Goal: Obtain resource: Obtain resource

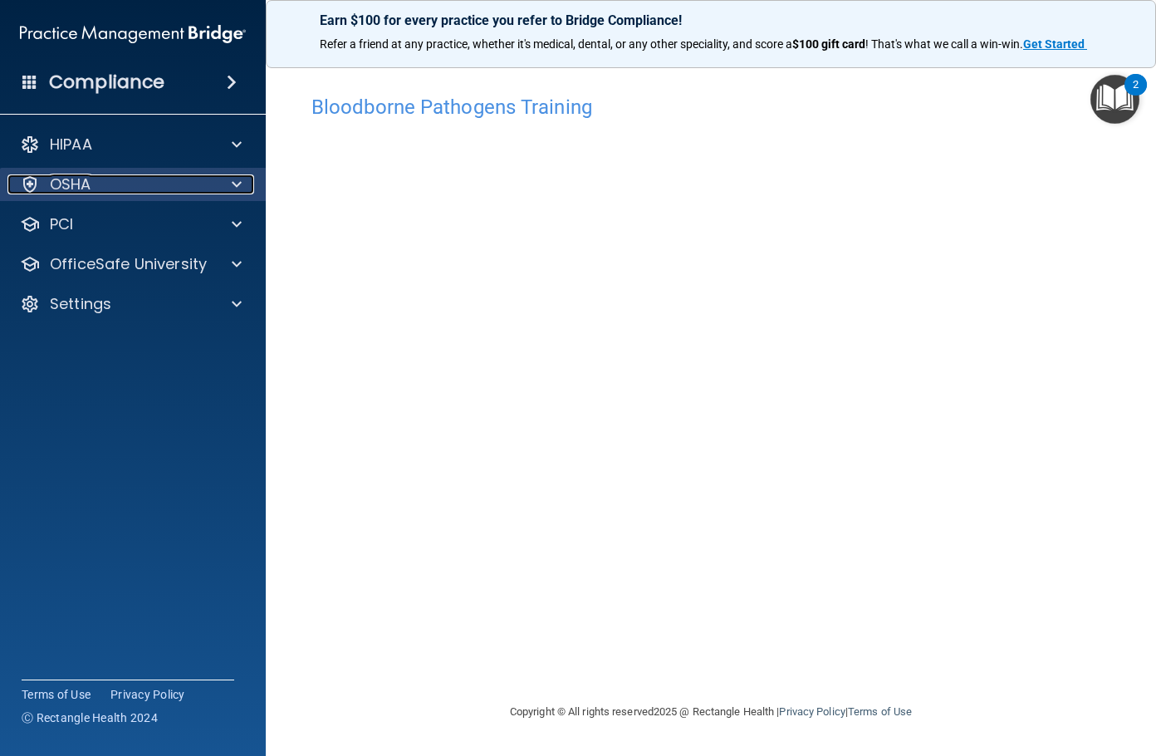
click at [231, 184] on div at bounding box center [234, 184] width 42 height 20
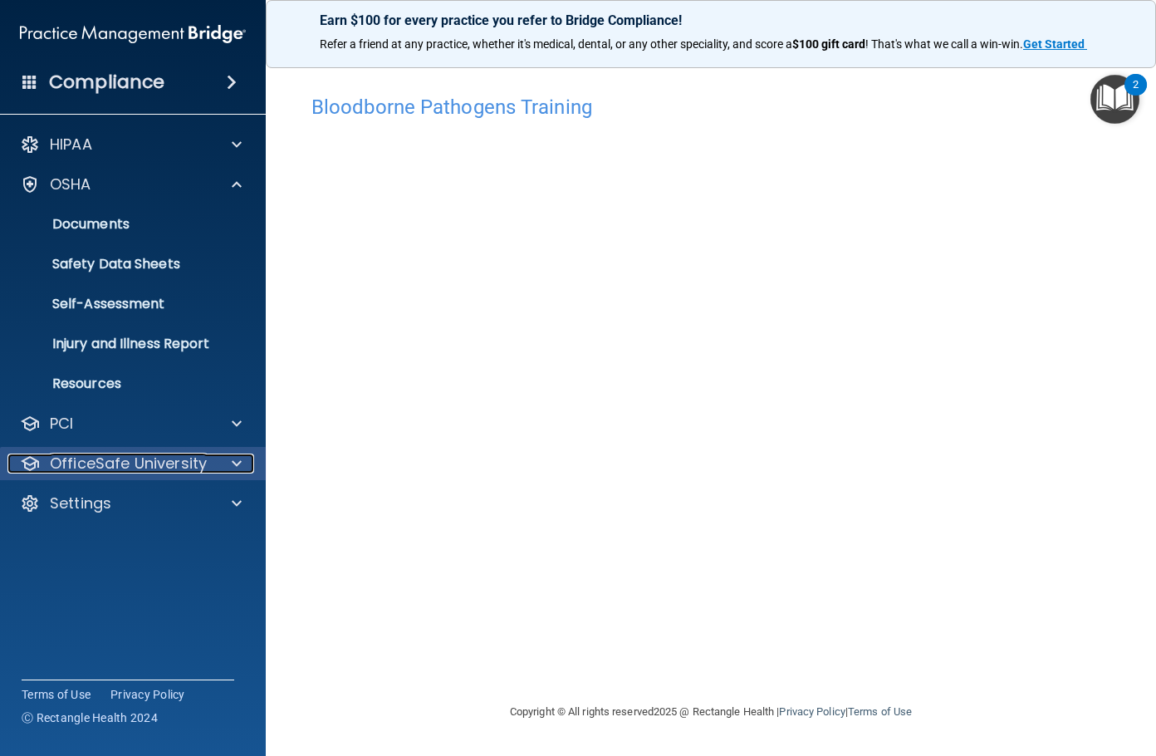
click at [140, 457] on p "OfficeSafe University" at bounding box center [128, 463] width 157 height 20
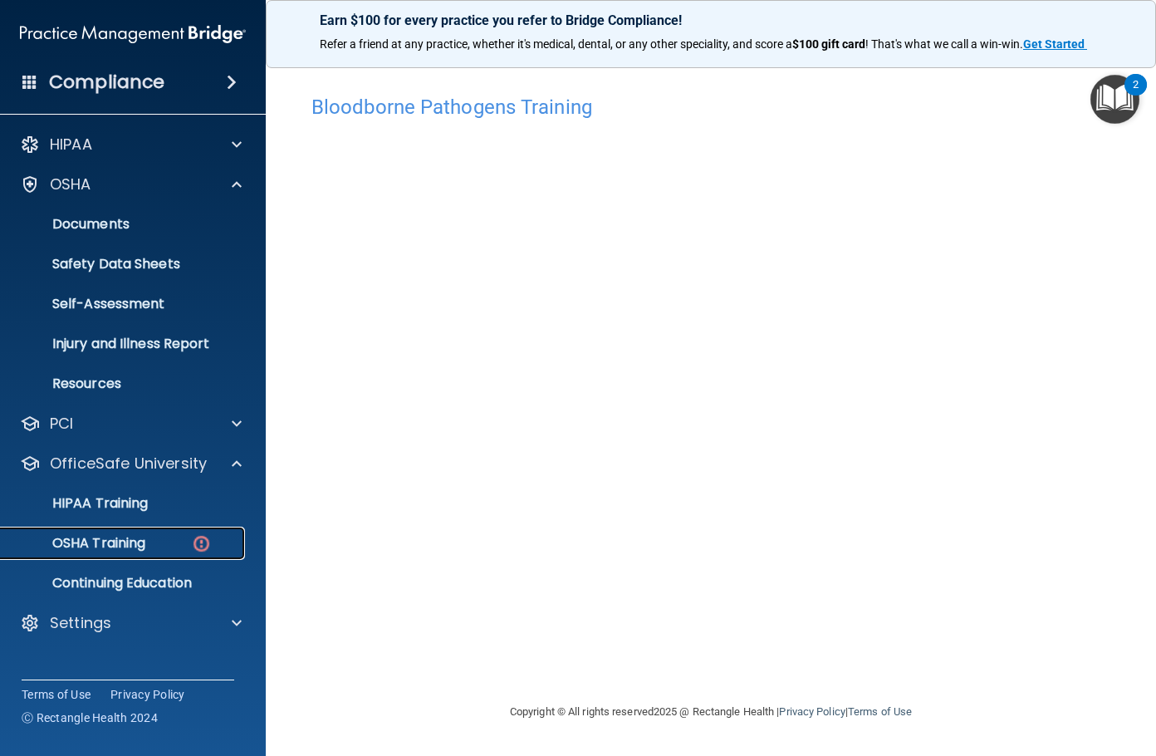
click at [153, 547] on div "OSHA Training" at bounding box center [124, 543] width 227 height 17
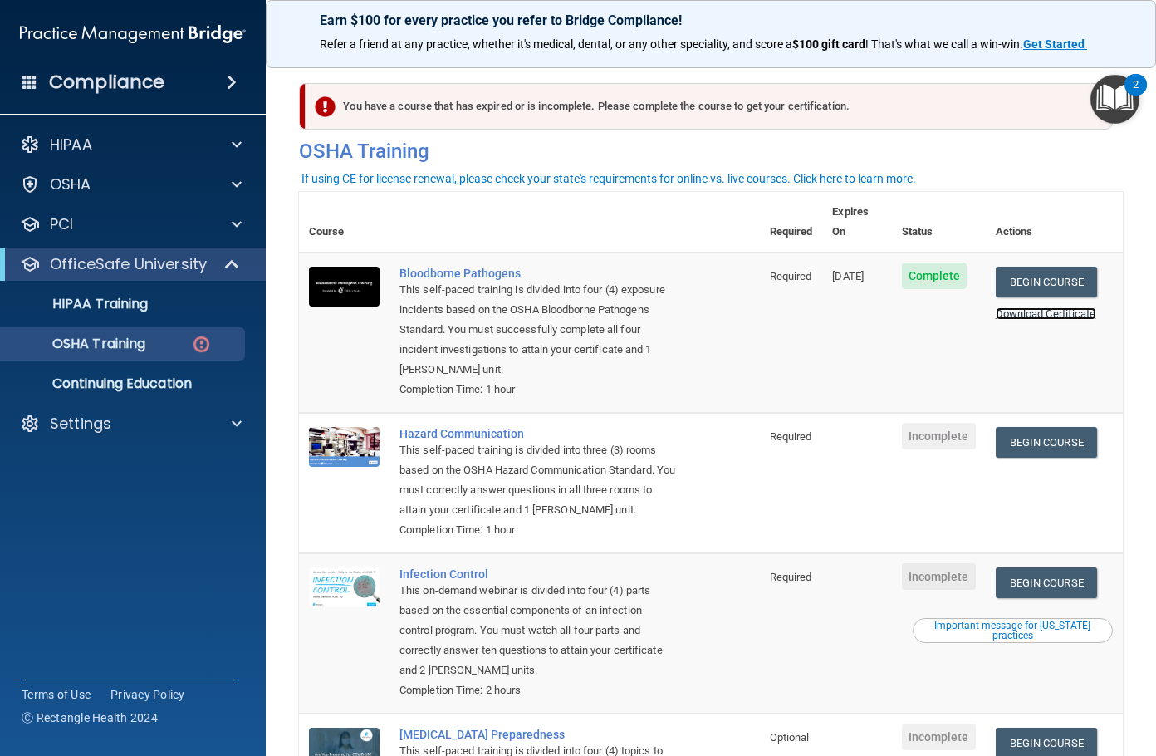
click at [1025, 307] on link "Download Certificate" at bounding box center [1045, 313] width 100 height 12
click at [1043, 427] on link "Begin Course" at bounding box center [1045, 442] width 101 height 31
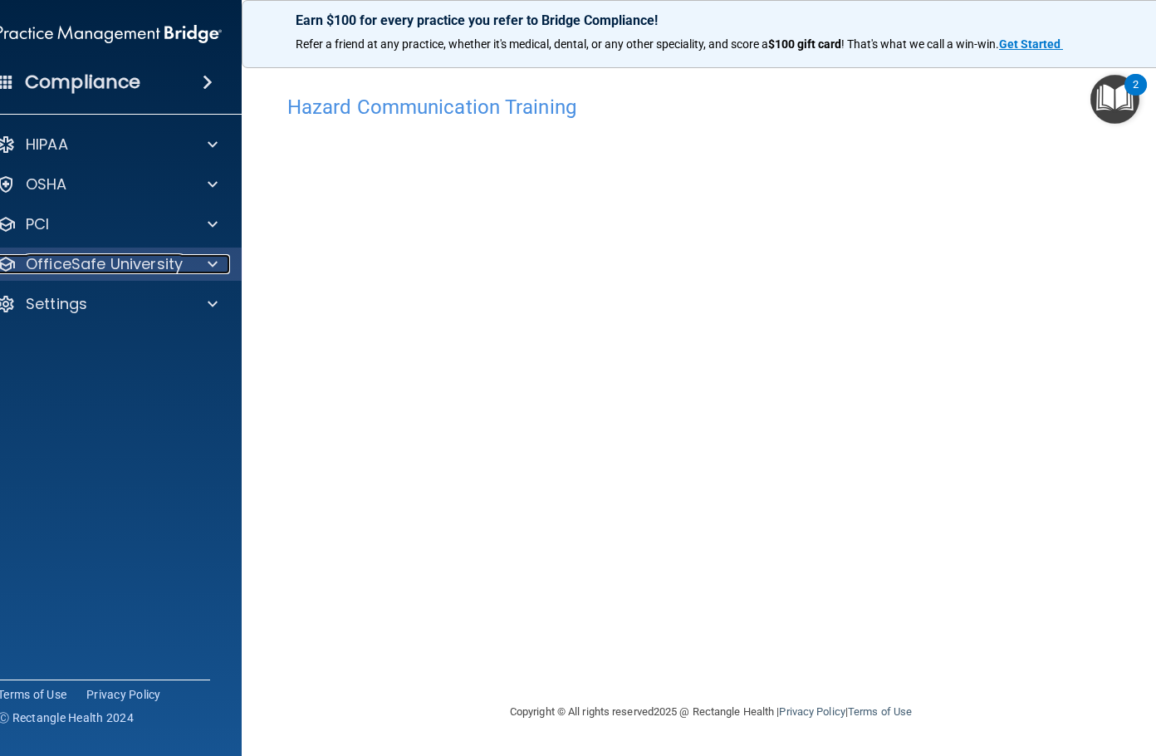
click at [148, 261] on p "OfficeSafe University" at bounding box center [104, 264] width 157 height 20
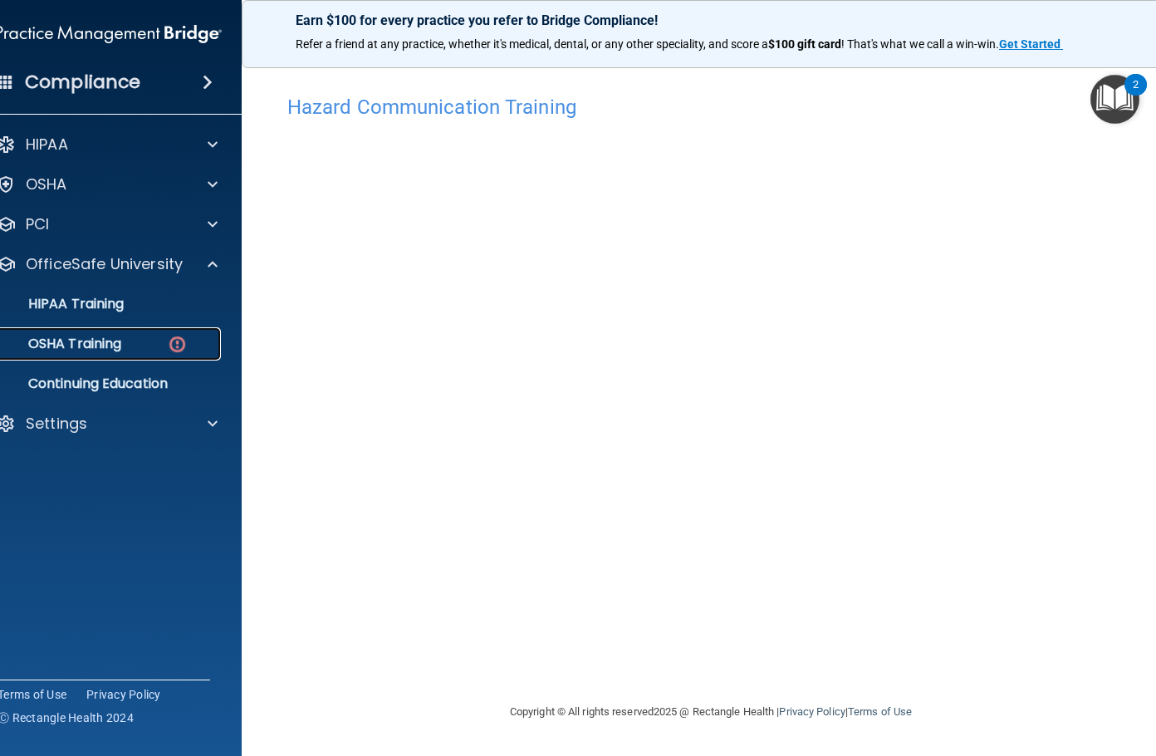
click at [111, 347] on p "OSHA Training" at bounding box center [54, 343] width 134 height 17
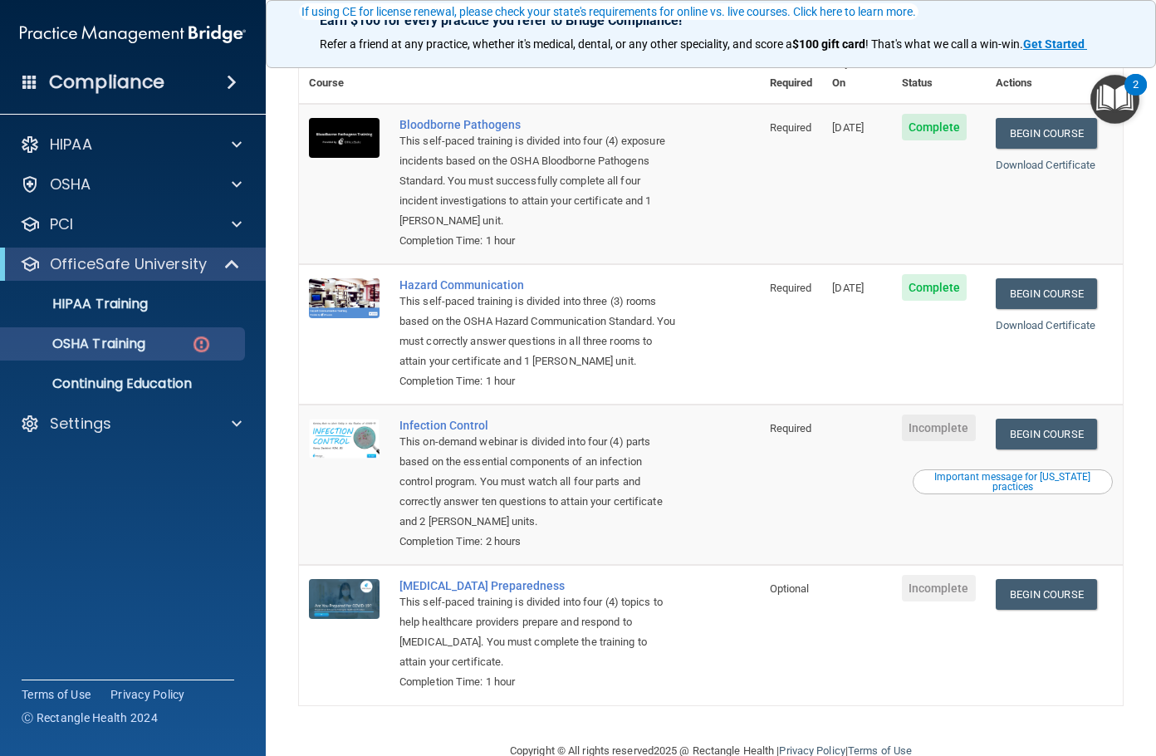
scroll to position [168, 0]
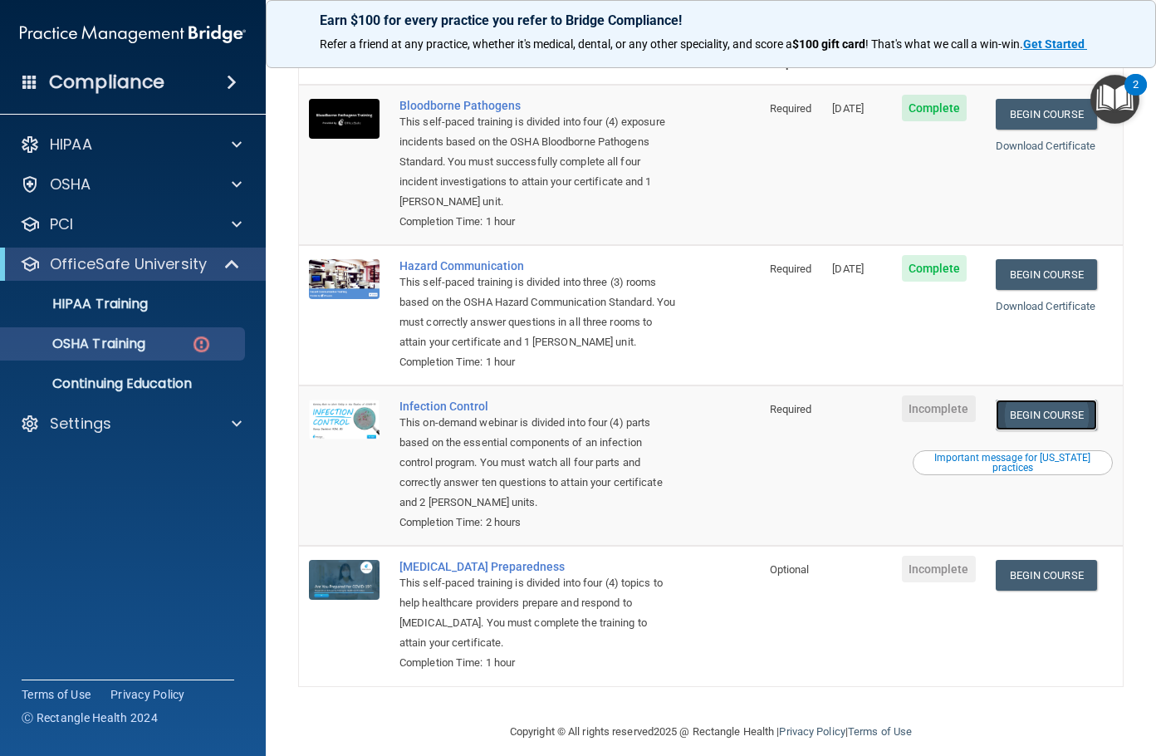
click at [1037, 399] on link "Begin Course" at bounding box center [1045, 414] width 101 height 31
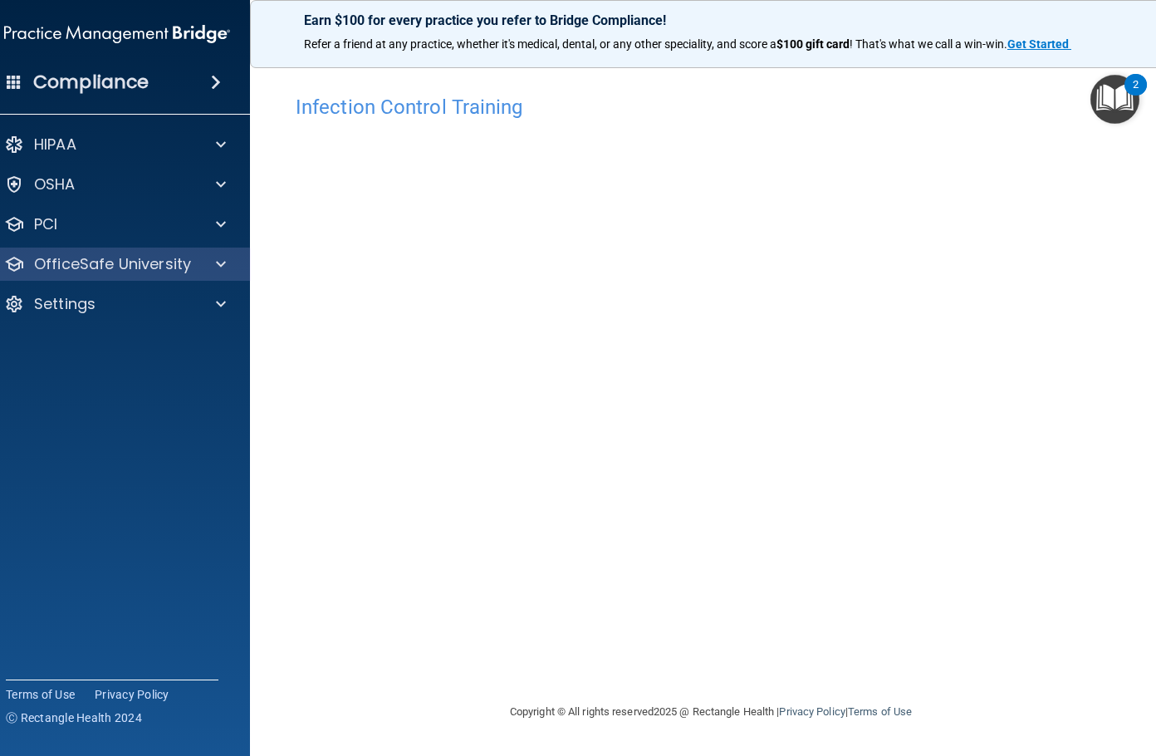
click at [102, 276] on div "OfficeSafe University" at bounding box center [117, 263] width 267 height 33
click at [131, 269] on p "OfficeSafe University" at bounding box center [112, 264] width 157 height 20
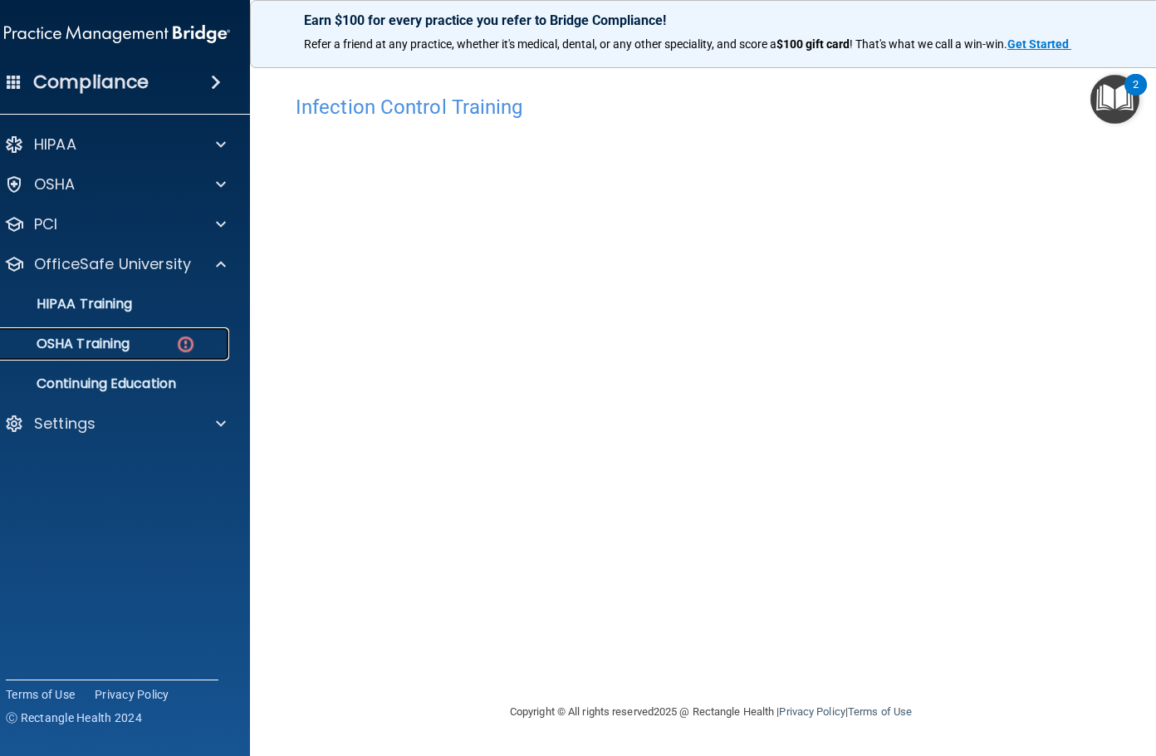
click at [152, 350] on div "OSHA Training" at bounding box center [108, 343] width 227 height 17
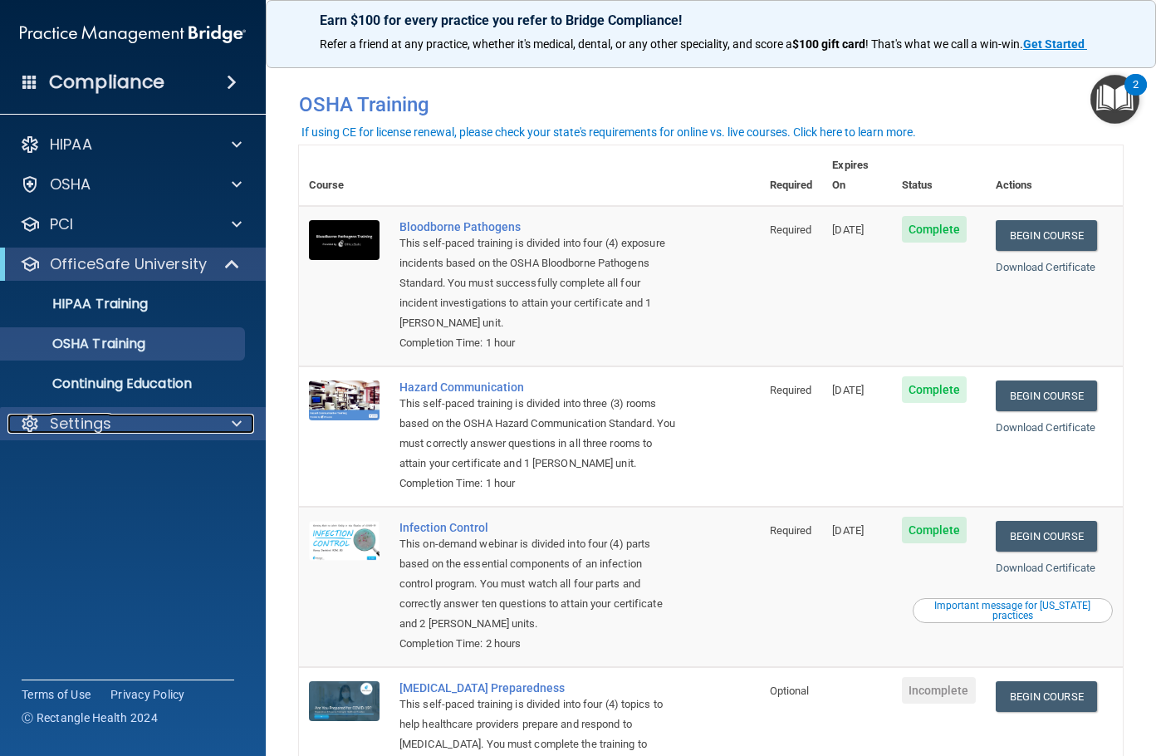
click at [116, 418] on div "Settings" at bounding box center [110, 423] width 206 height 20
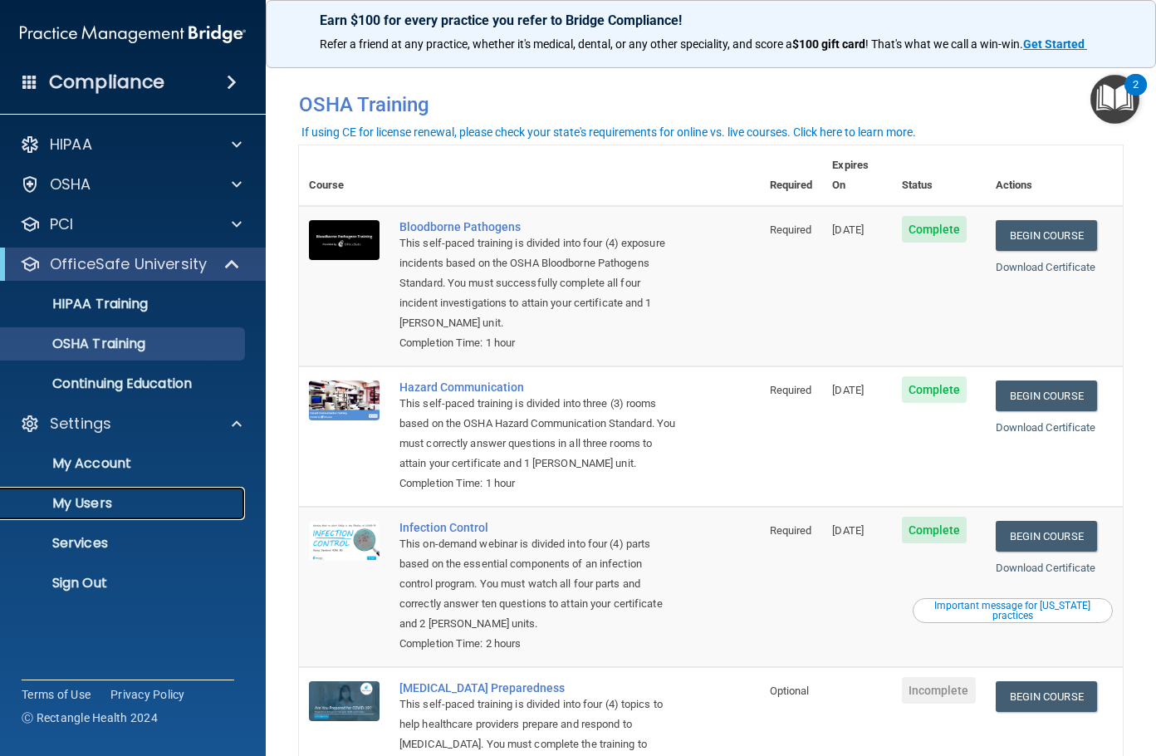
click at [106, 502] on p "My Users" at bounding box center [124, 503] width 227 height 17
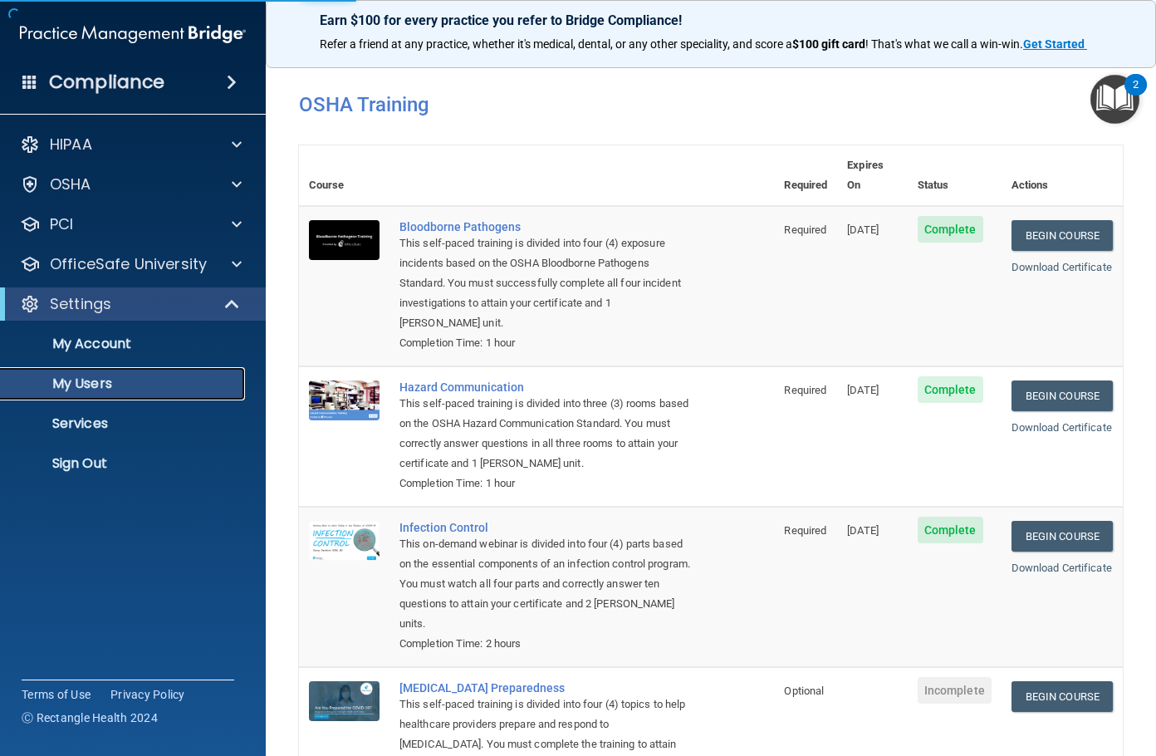
select select "20"
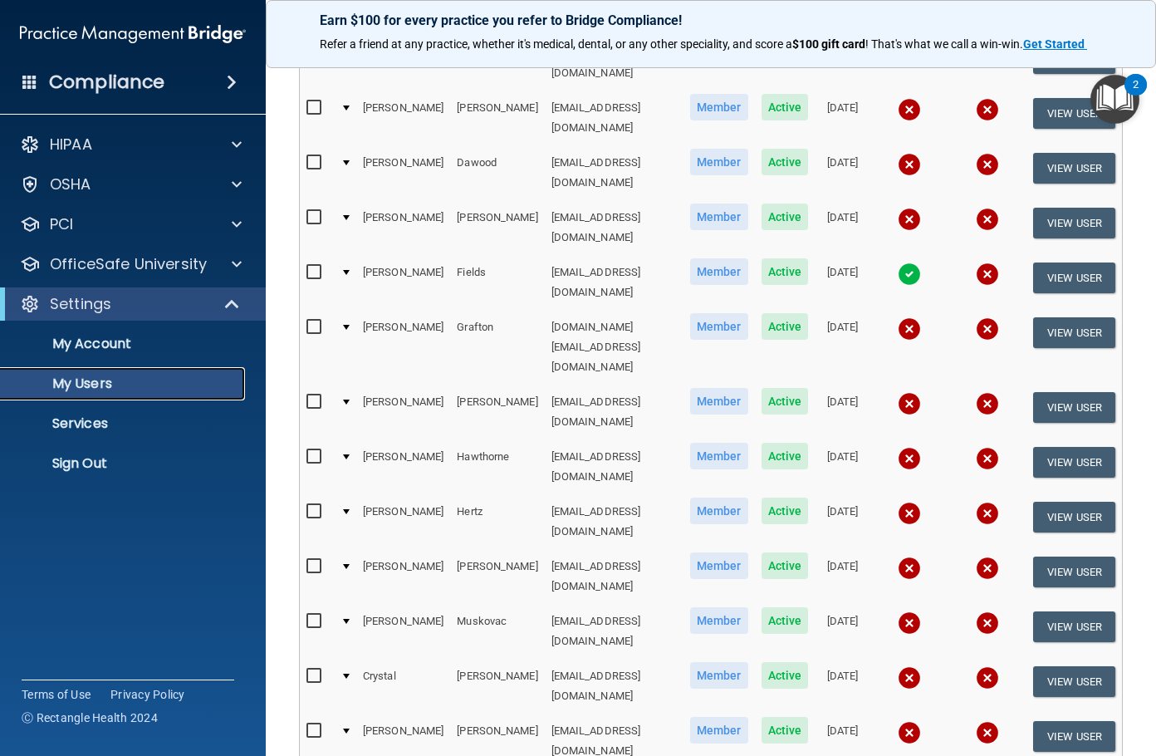
scroll to position [662, 0]
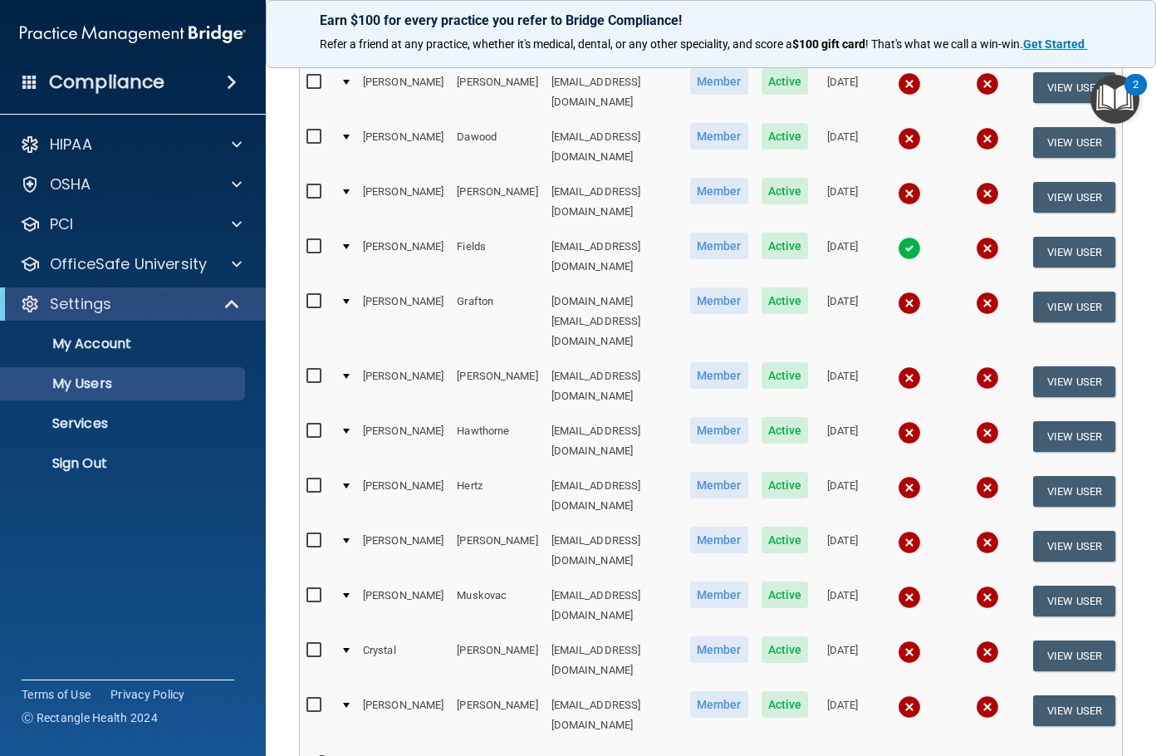
select select "20"
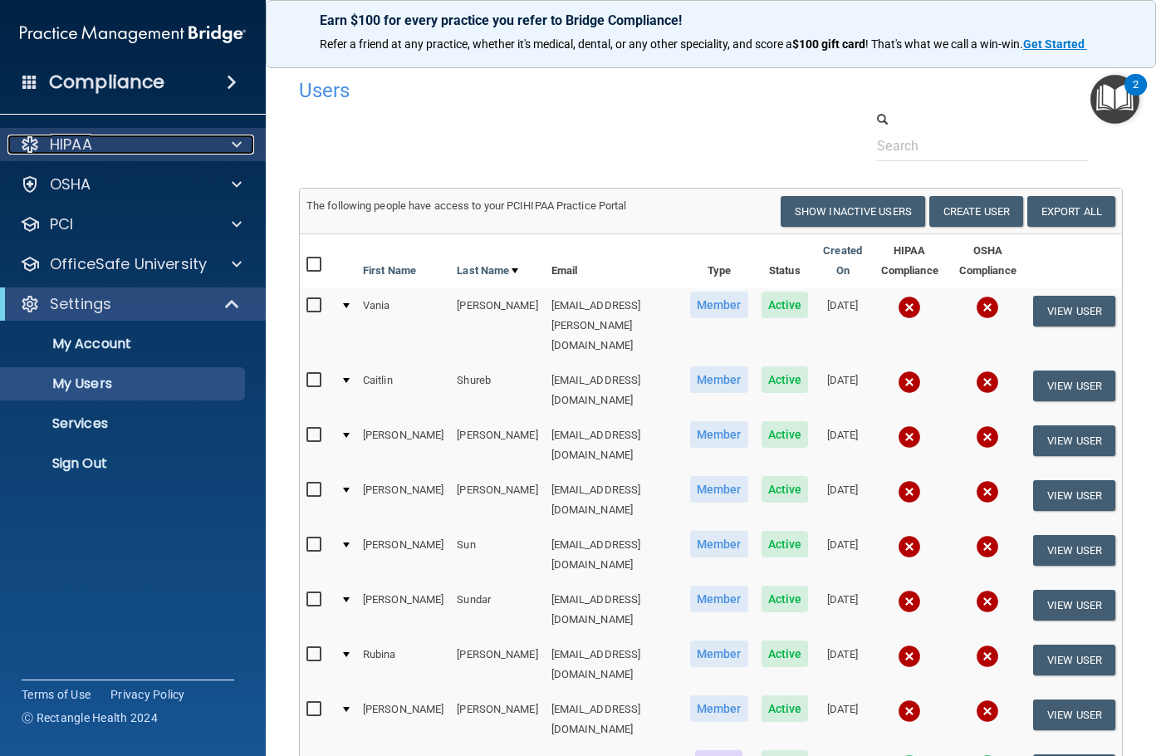
click at [141, 135] on div "HIPAA" at bounding box center [110, 144] width 206 height 20
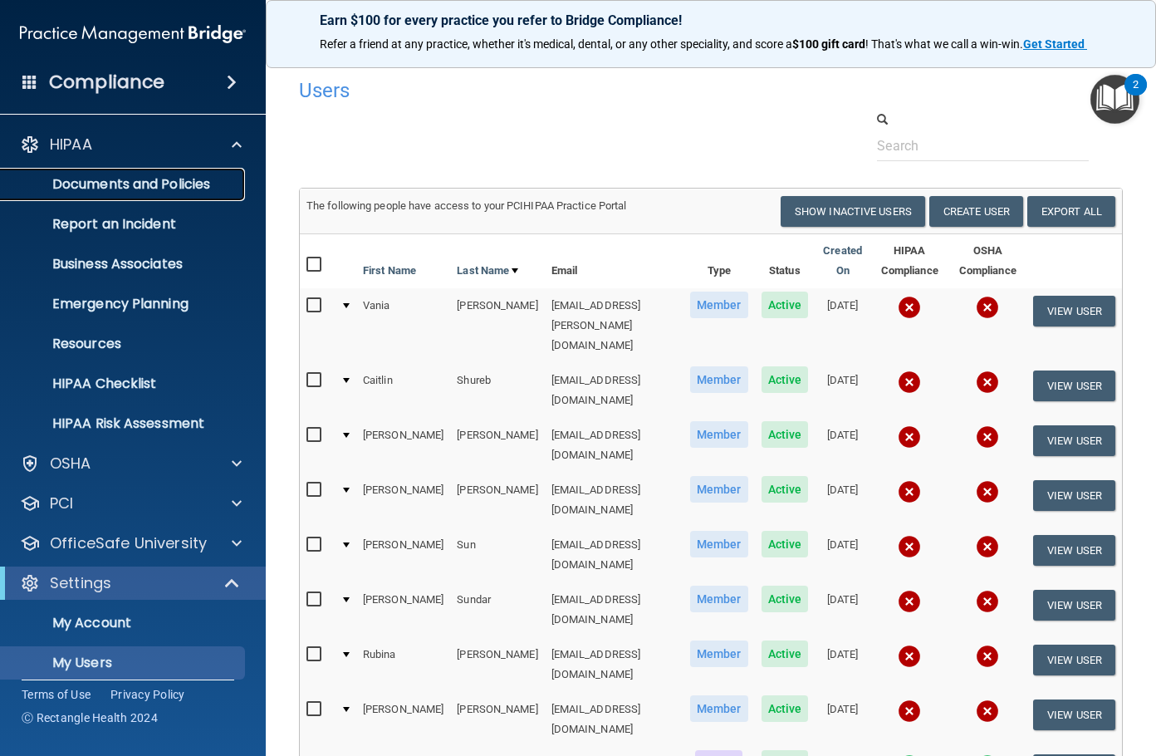
click at [135, 183] on p "Documents and Policies" at bounding box center [124, 184] width 227 height 17
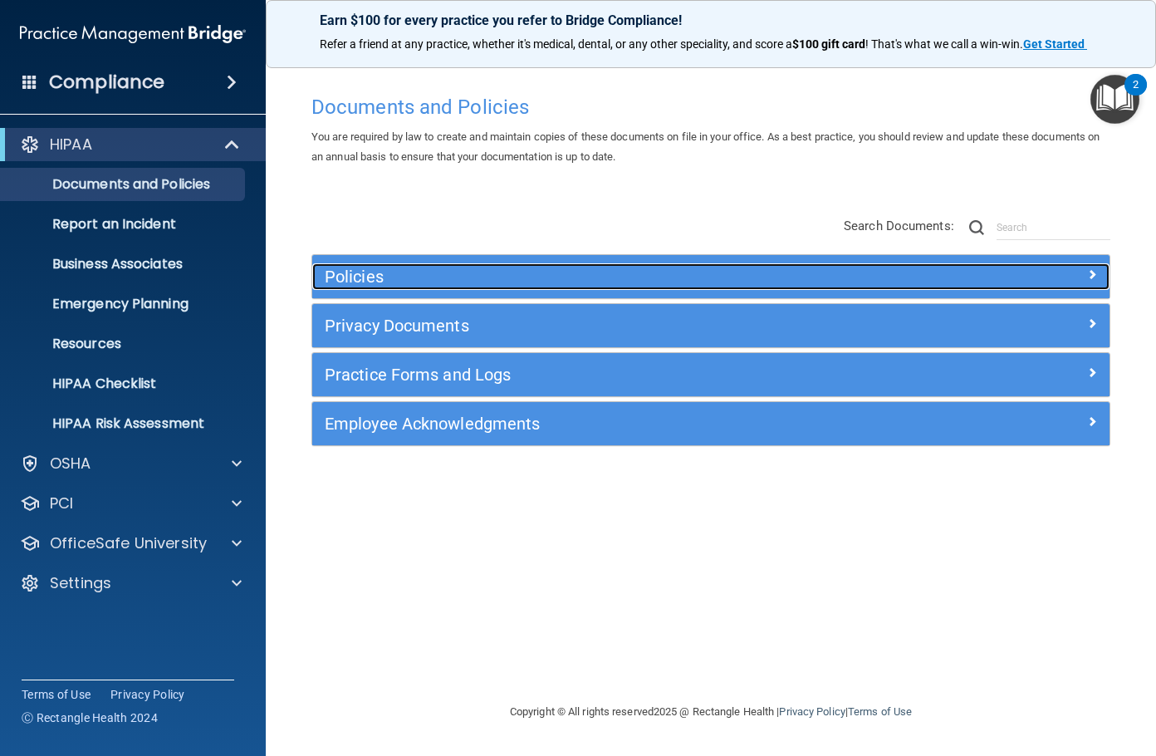
click at [443, 267] on h5 "Policies" at bounding box center [611, 276] width 573 height 18
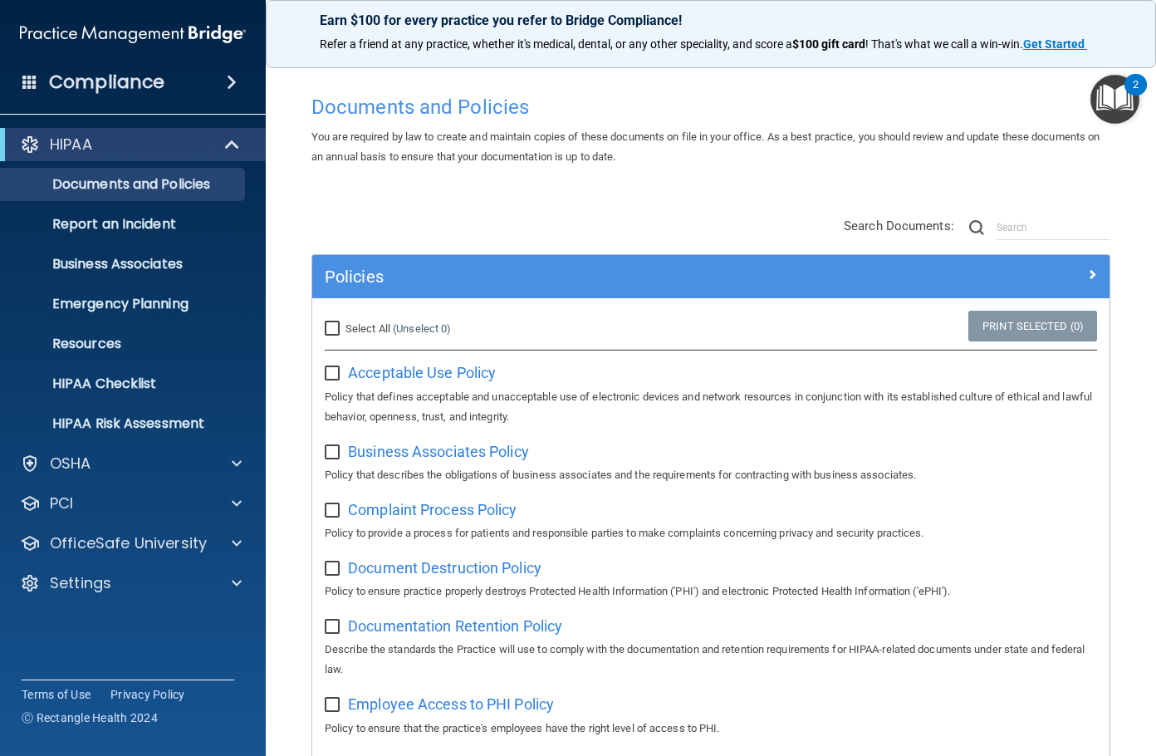
click at [327, 329] on input "Select All (Unselect 0) Unselect All" at bounding box center [334, 328] width 19 height 13
checkbox input "true"
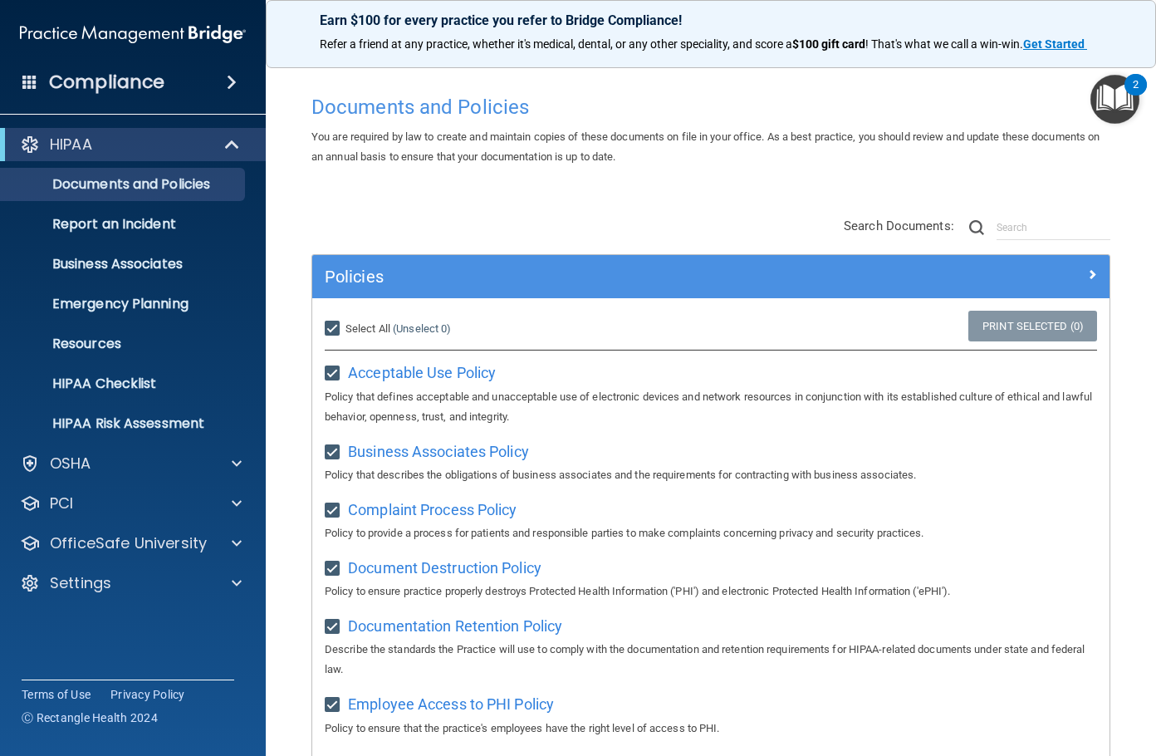
checkbox input "true"
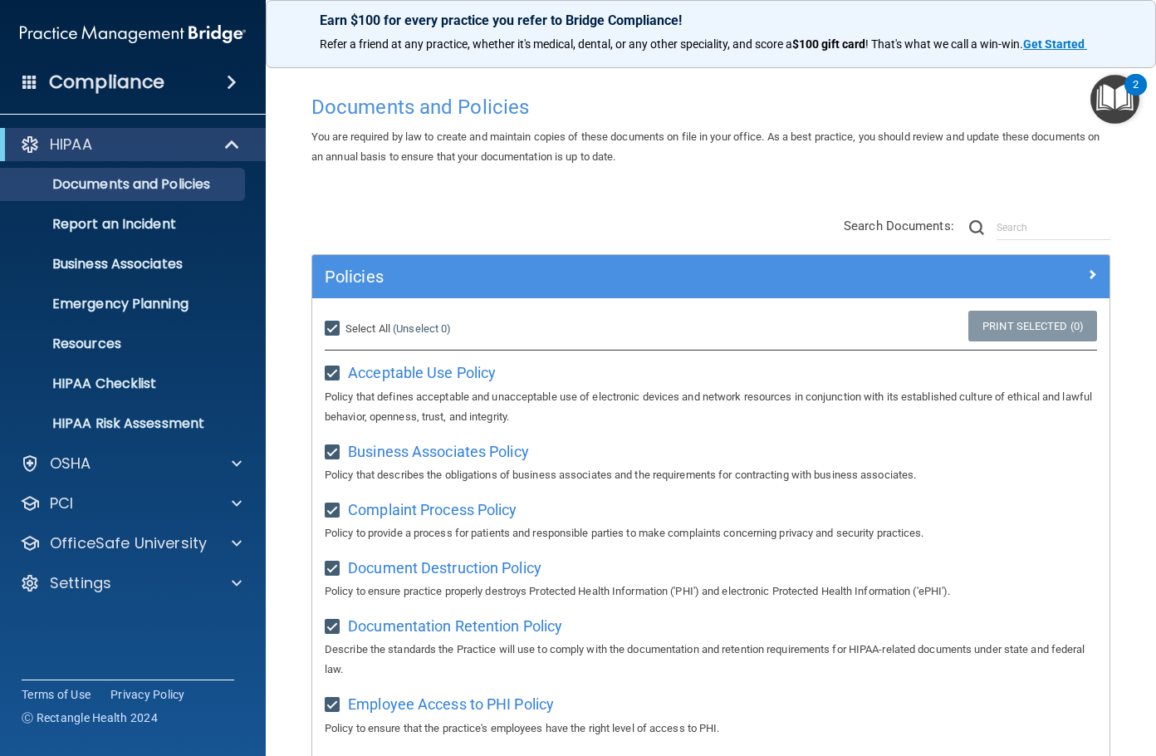
checkbox input "true"
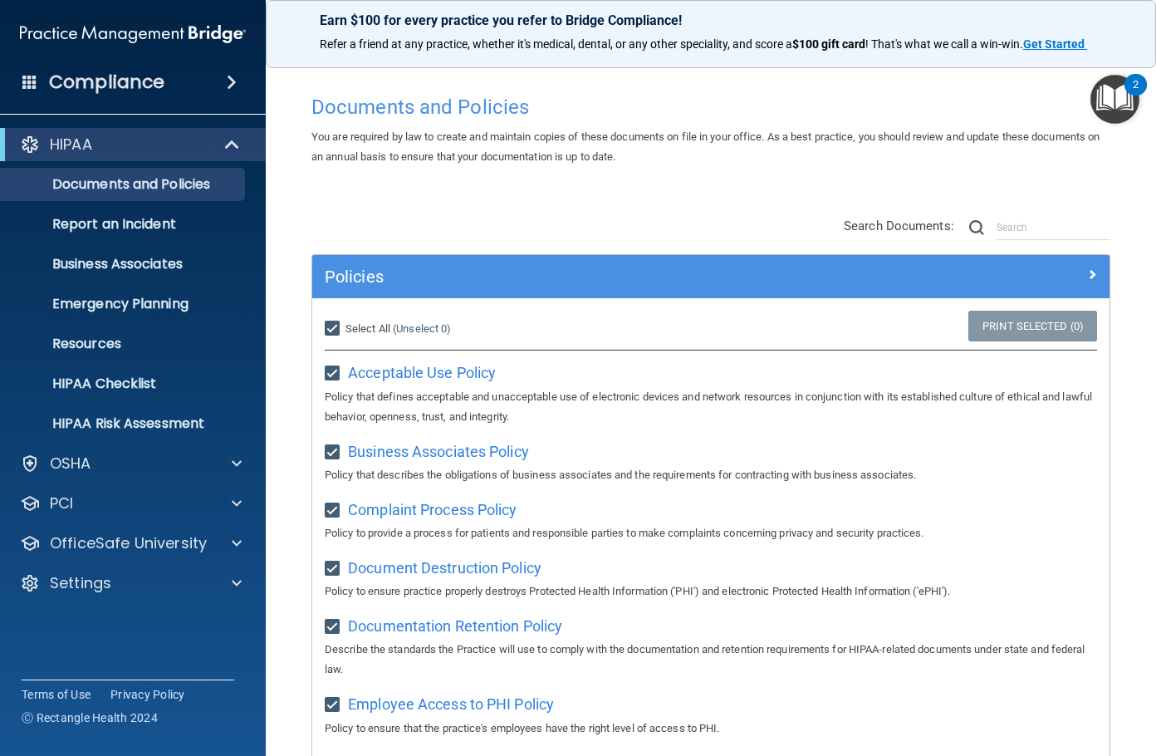
checkbox input "true"
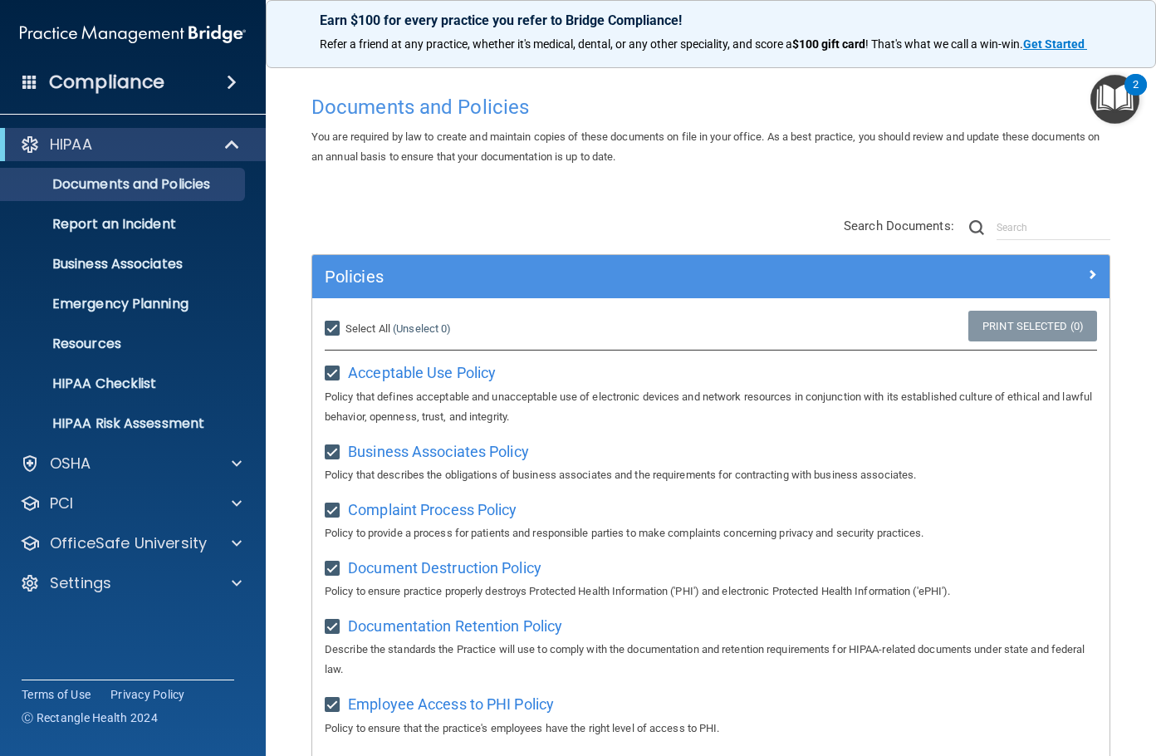
checkbox input "true"
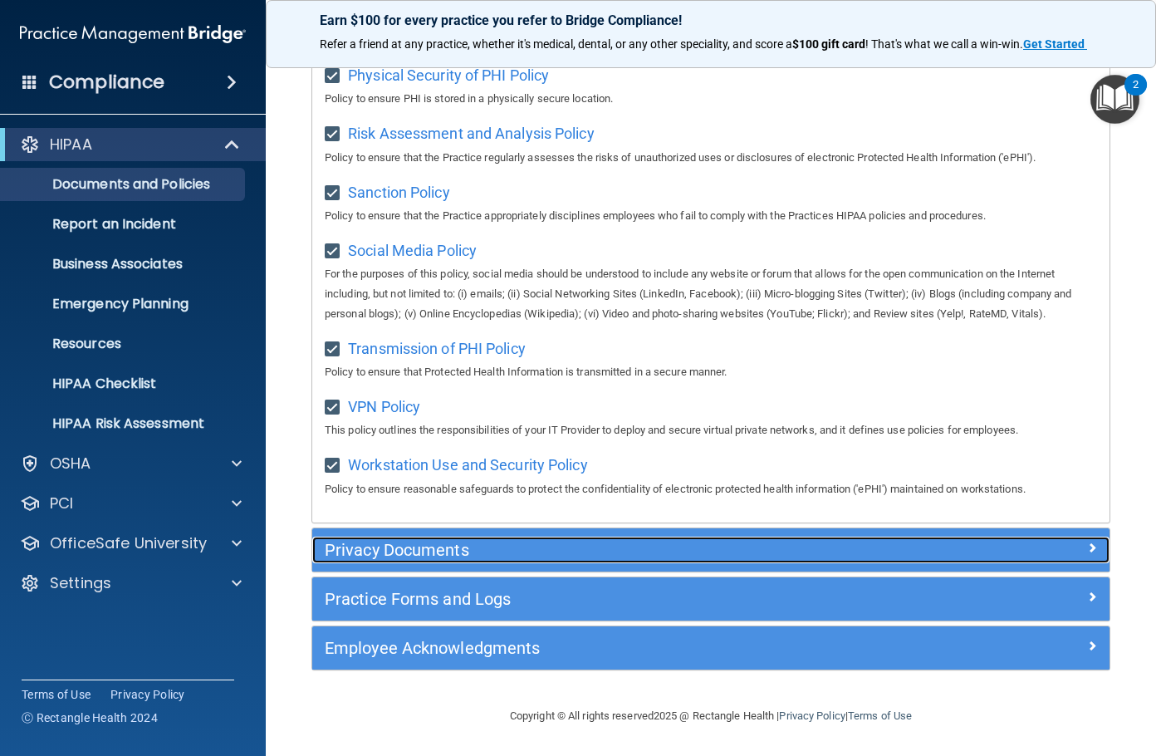
click at [488, 539] on div "Privacy Documents" at bounding box center [611, 549] width 598 height 27
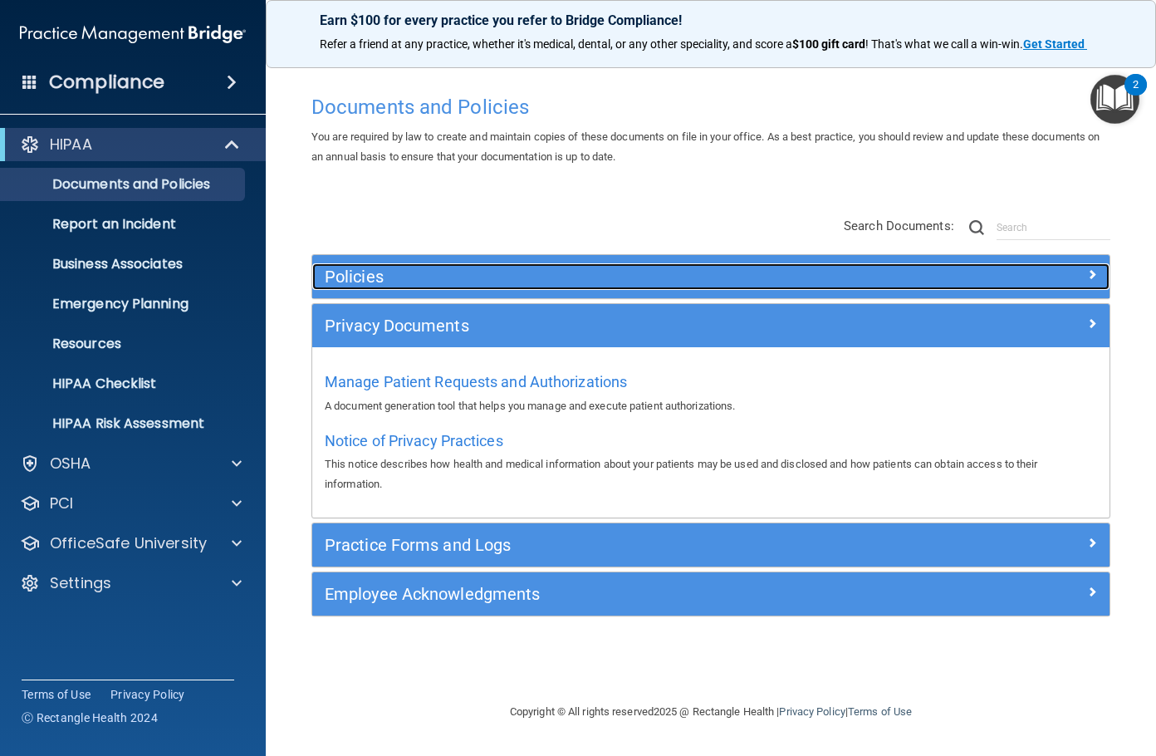
click at [517, 285] on h5 "Policies" at bounding box center [611, 276] width 573 height 18
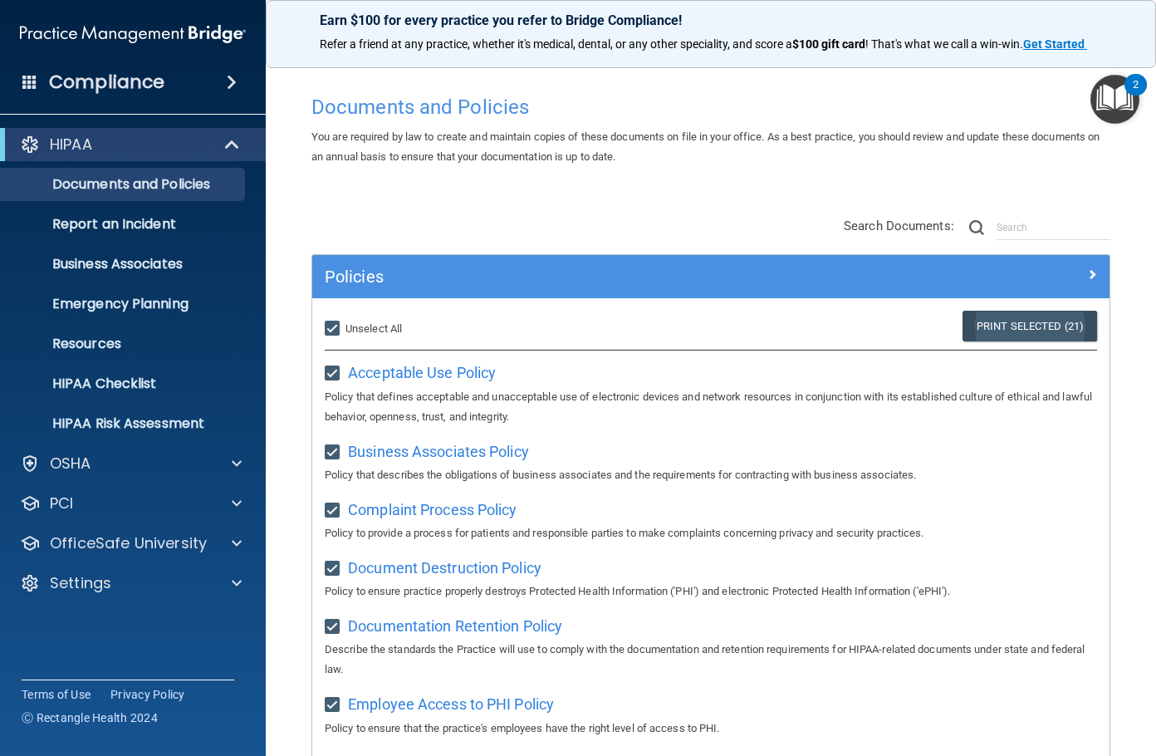
click at [1030, 329] on link "Print Selected (21)" at bounding box center [1029, 326] width 134 height 31
click at [340, 335] on input "Select All (Unselect 21) Unselect All" at bounding box center [334, 328] width 19 height 13
checkbox input "false"
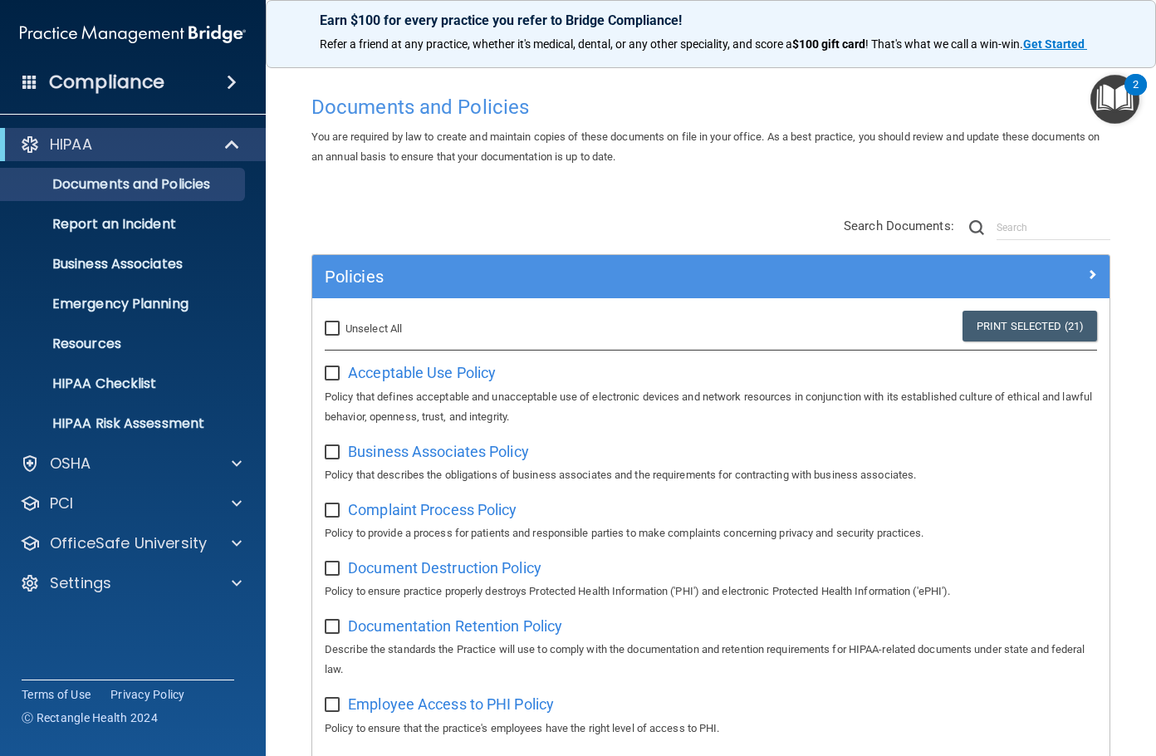
checkbox input "false"
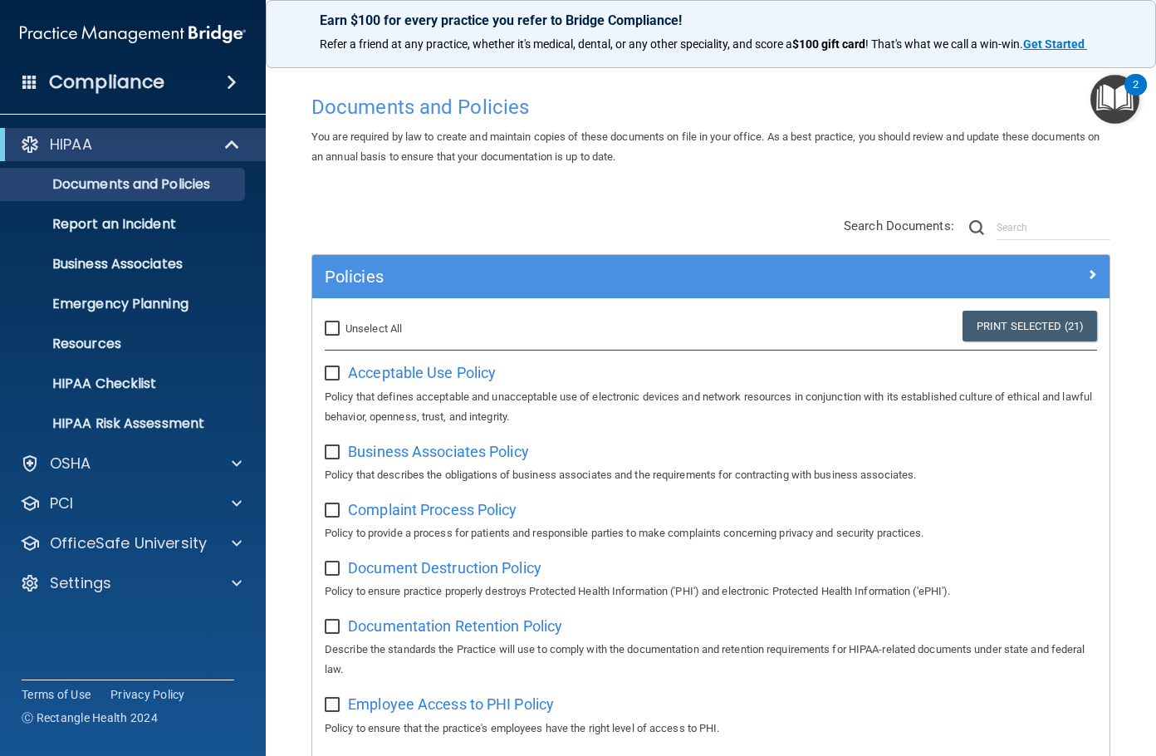
checkbox input "false"
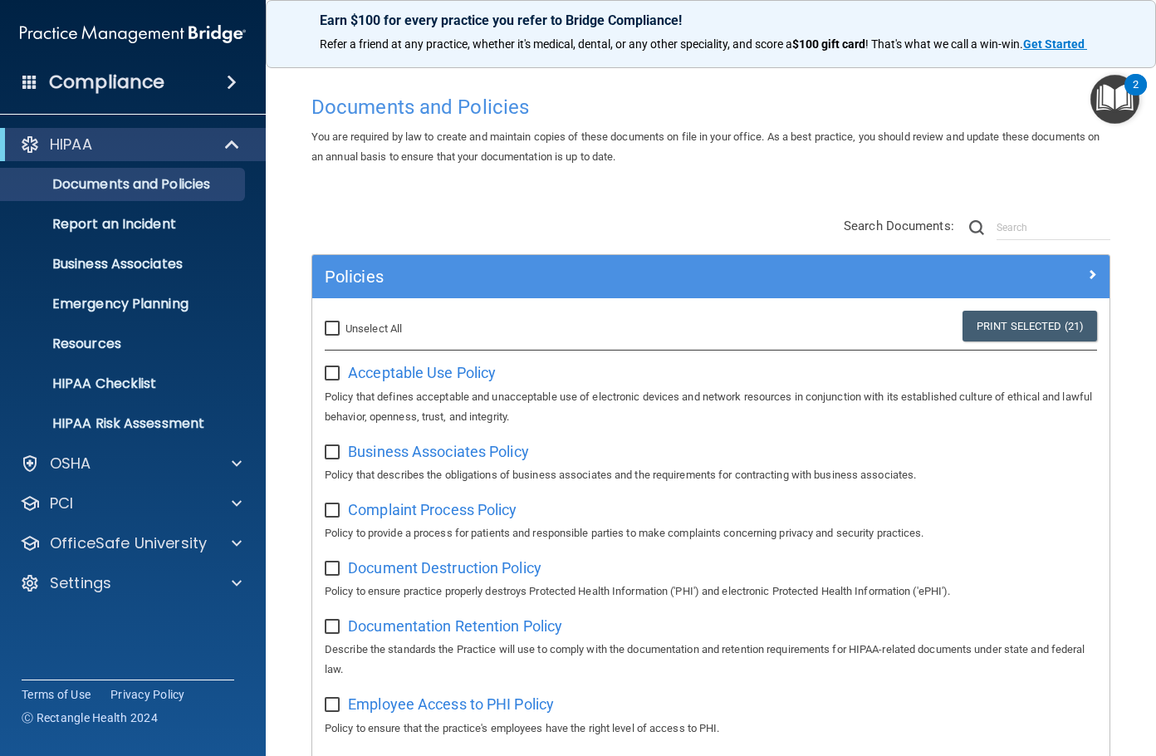
checkbox input "false"
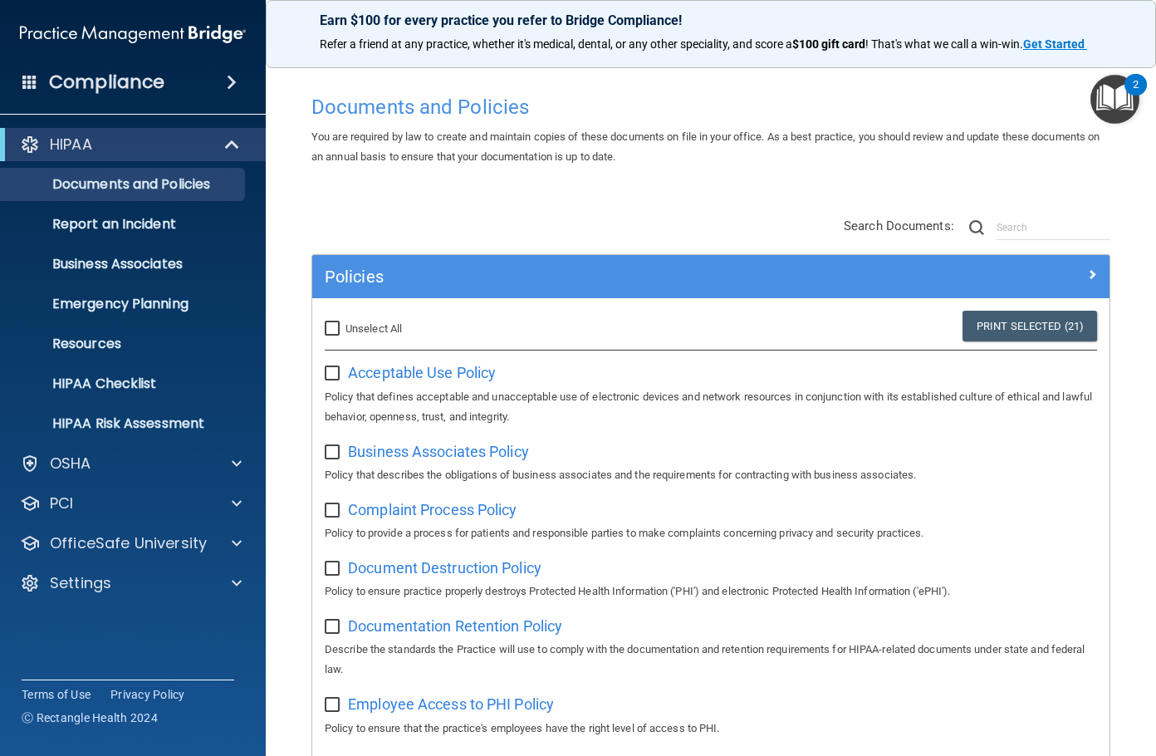
checkbox input "false"
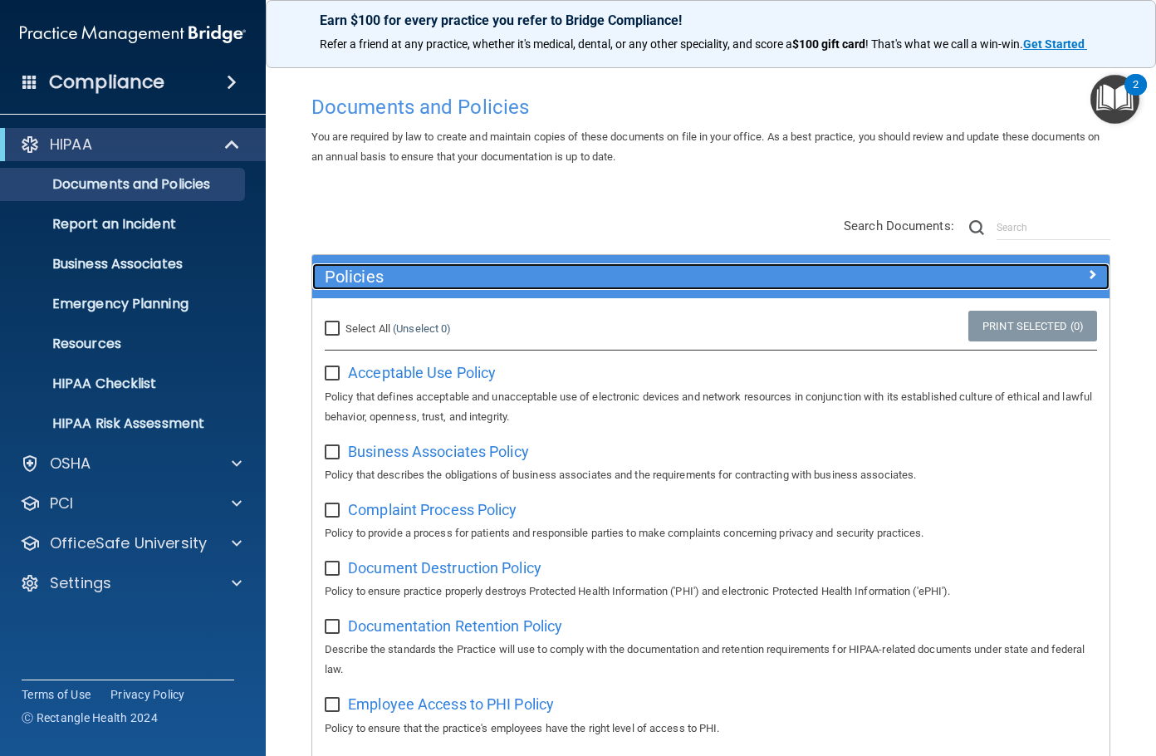
click at [398, 280] on h5 "Policies" at bounding box center [611, 276] width 573 height 18
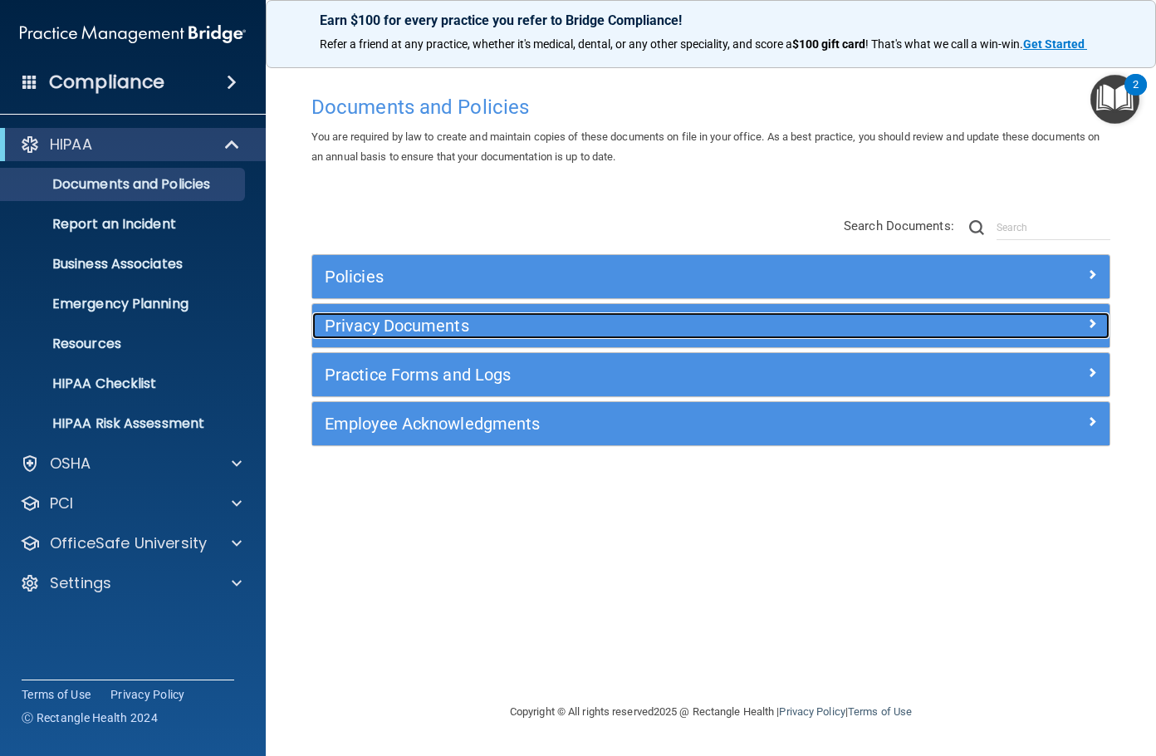
click at [398, 329] on h5 "Privacy Documents" at bounding box center [611, 325] width 573 height 18
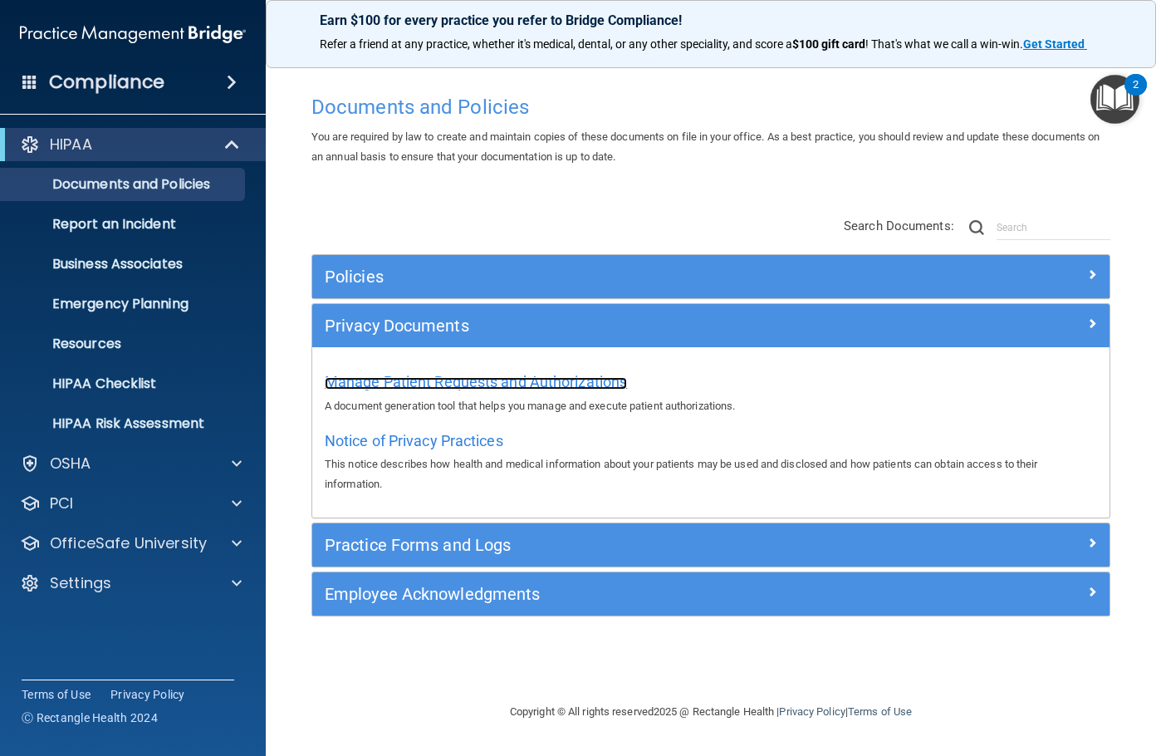
click at [447, 379] on span "Manage Patient Requests and Authorizations" at bounding box center [476, 381] width 302 height 17
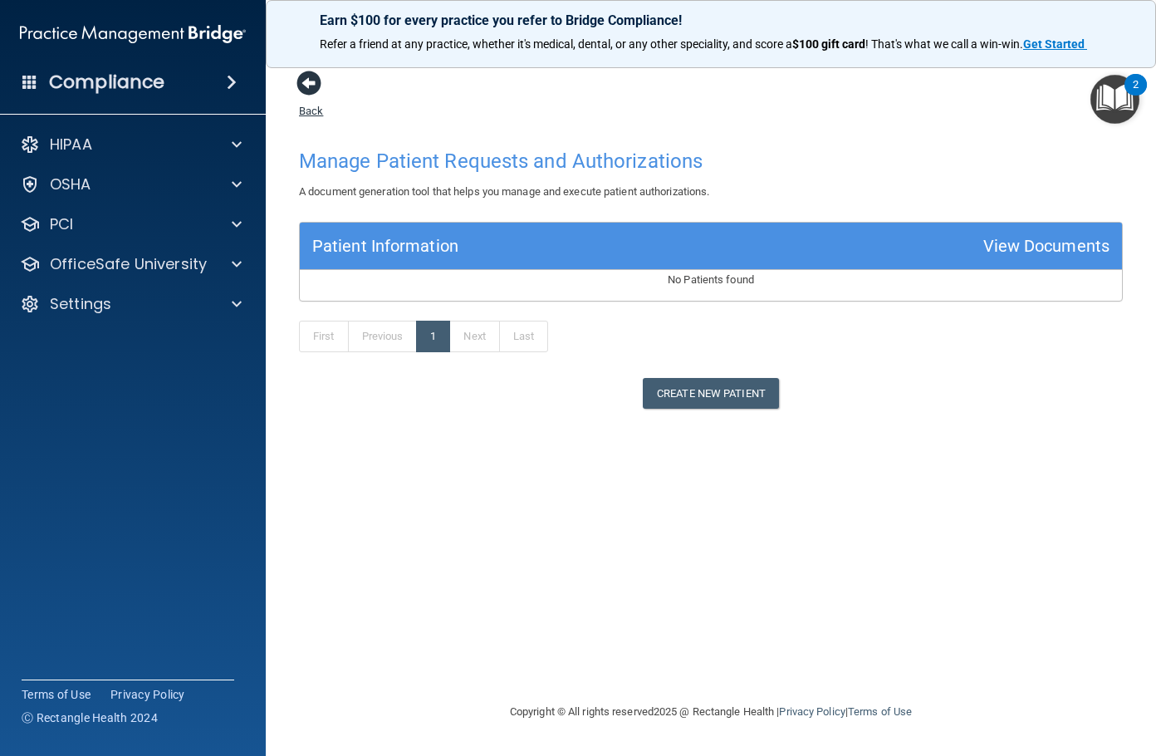
click at [308, 90] on span at bounding box center [308, 83] width 25 height 25
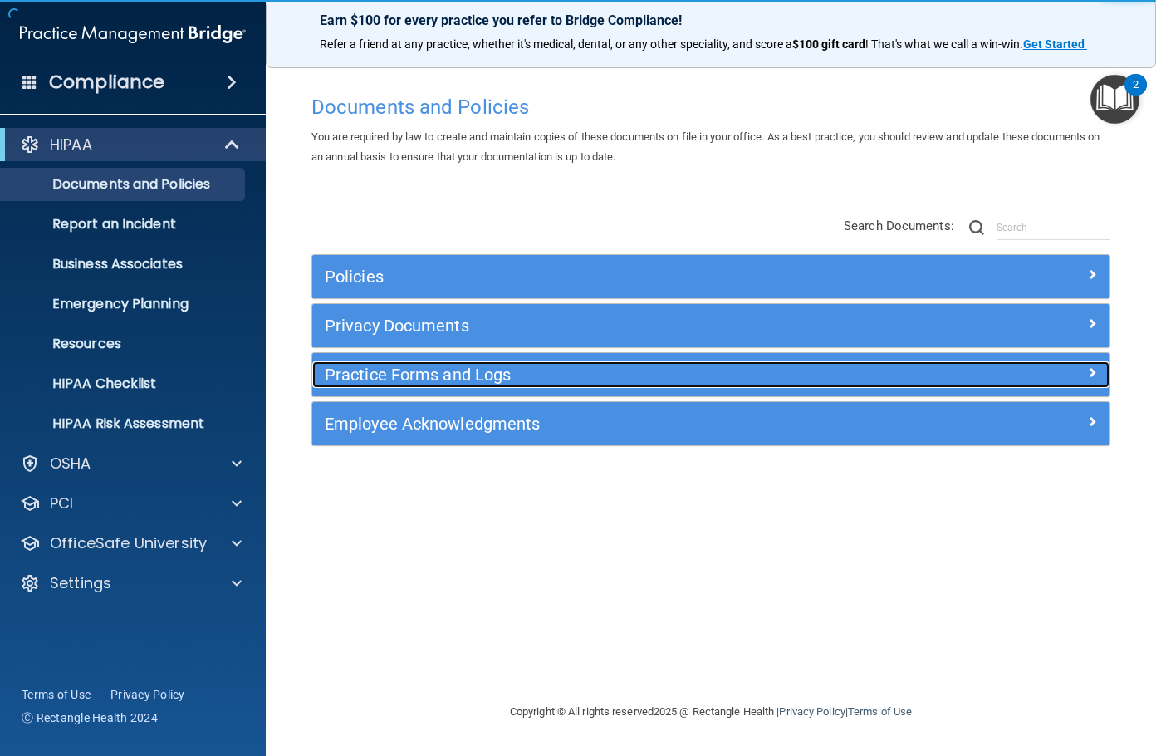
click at [444, 383] on h5 "Practice Forms and Logs" at bounding box center [611, 374] width 573 height 18
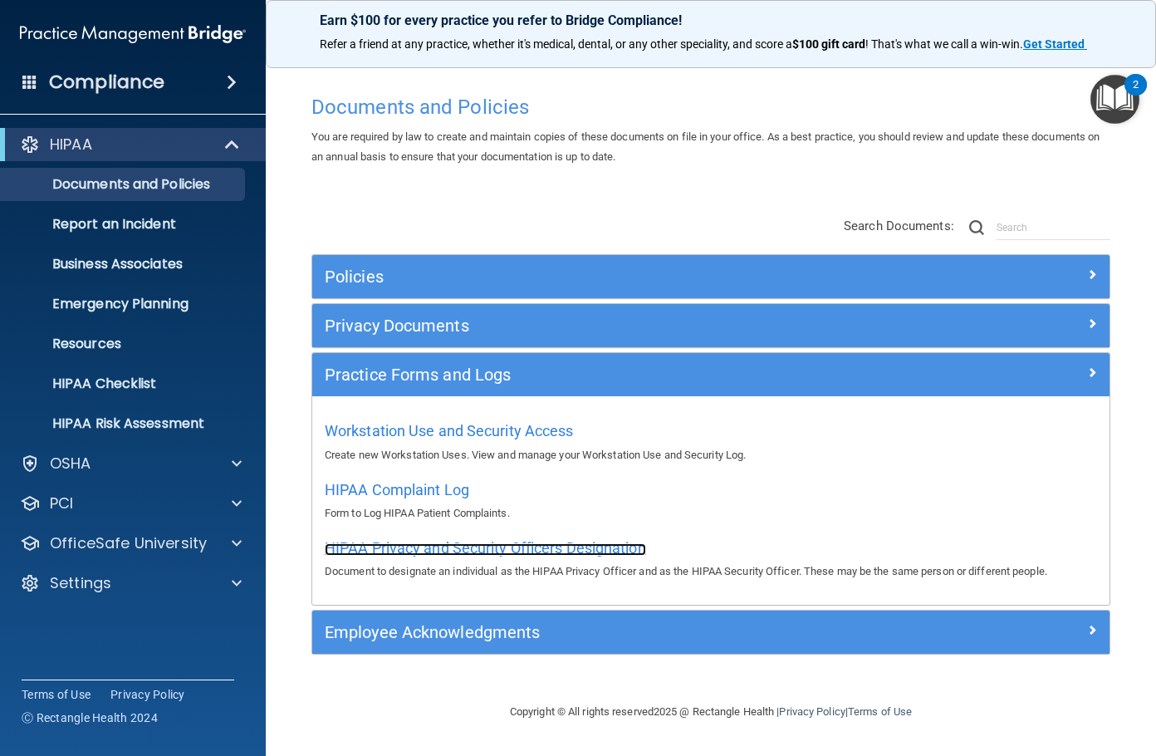
click at [452, 540] on span "HIPAA Privacy and Security Officers Designation" at bounding box center [485, 547] width 321 height 17
